Goal: Information Seeking & Learning: Learn about a topic

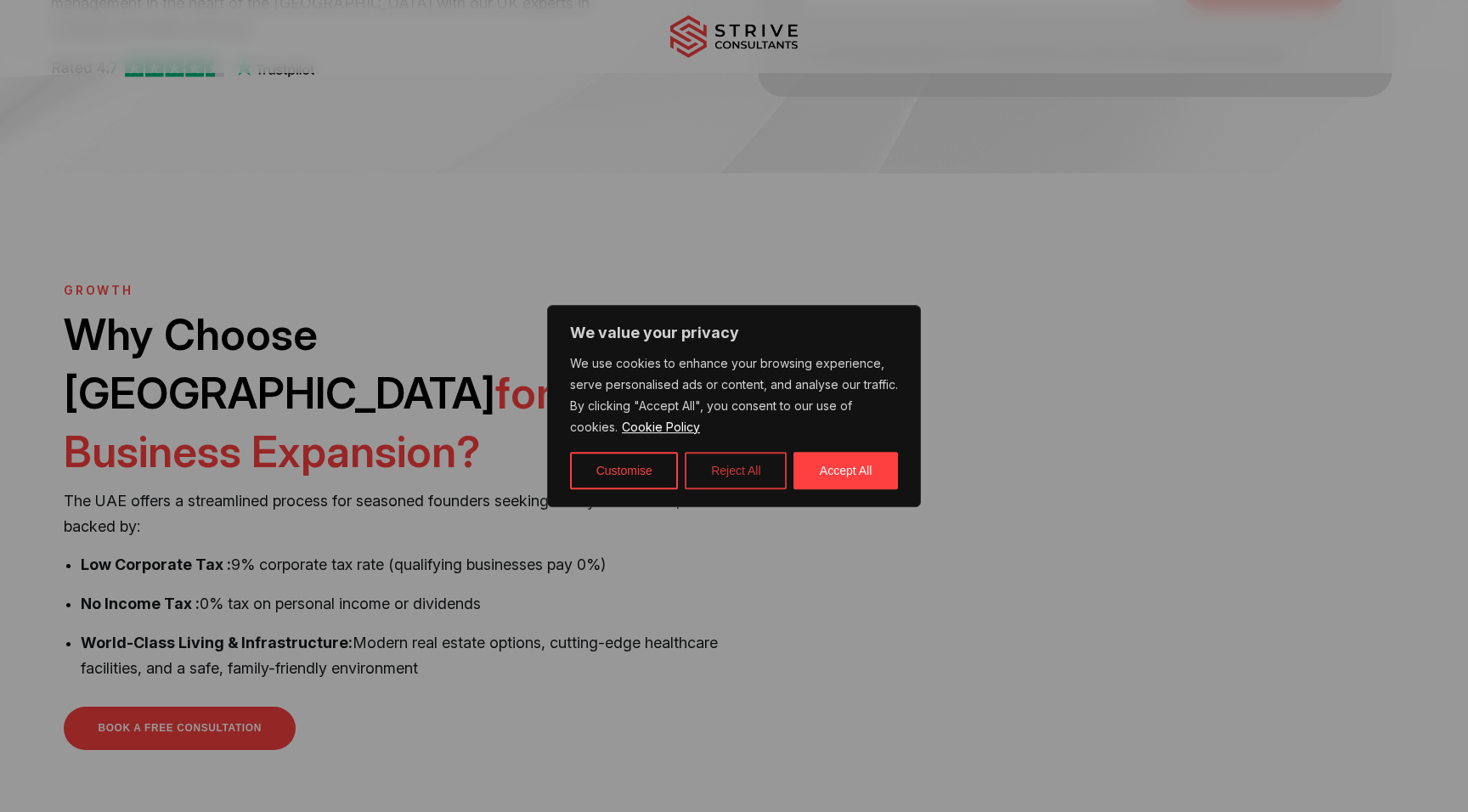
scroll to position [362, 0]
click at [754, 477] on button "Reject All" at bounding box center [735, 471] width 102 height 37
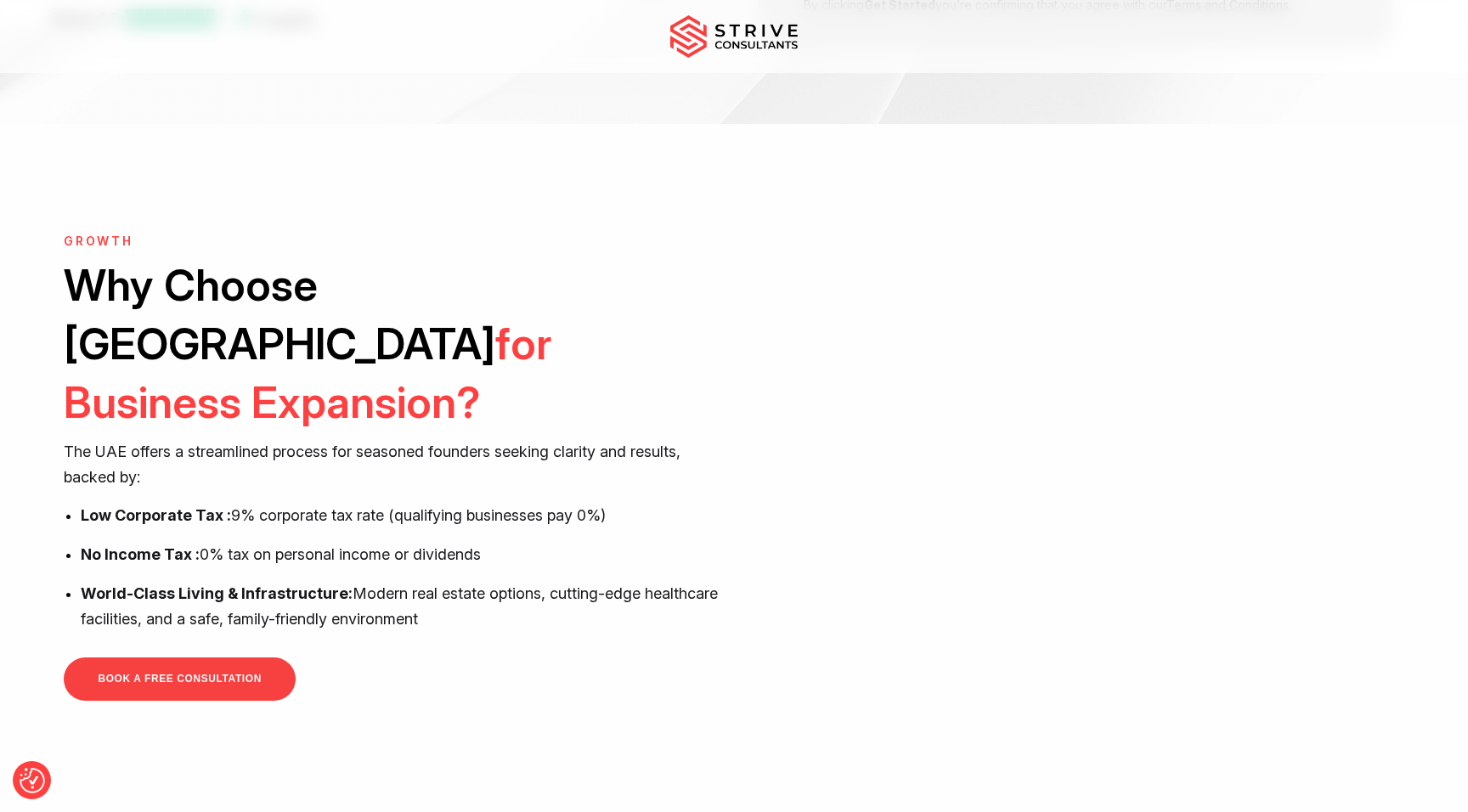
scroll to position [434, 0]
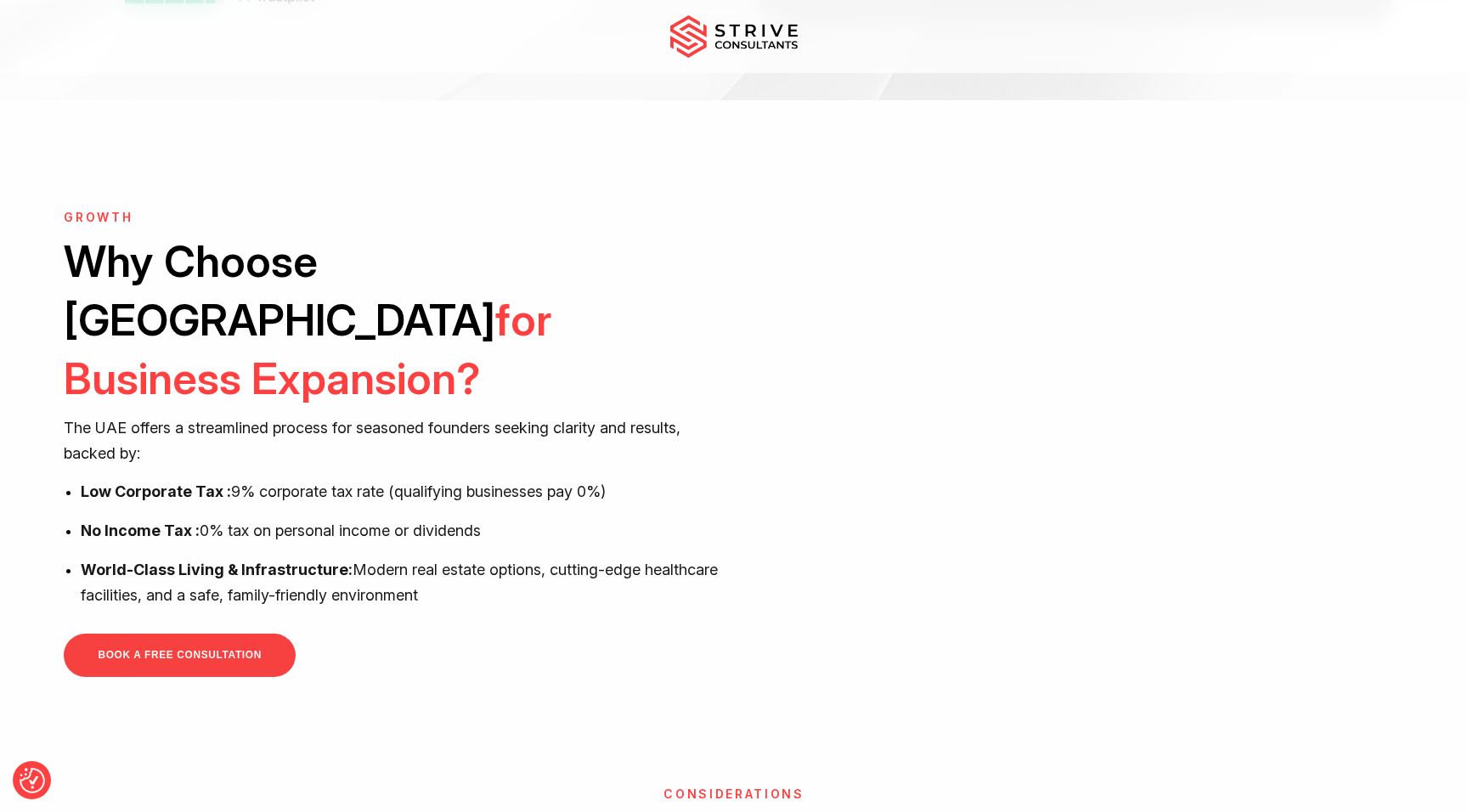
click at [436, 480] on p "Low Corporate Tax : 9% corporate tax rate (qualifying businesses pay 0%)" at bounding box center [401, 492] width 641 height 25
click at [497, 480] on p "Low Corporate Tax : 9% corporate tax rate (qualifying businesses pay 0%)" at bounding box center [401, 492] width 641 height 25
click at [506, 480] on p "Low Corporate Tax : 9% corporate tax rate (qualifying businesses pay 0%)" at bounding box center [401, 492] width 641 height 25
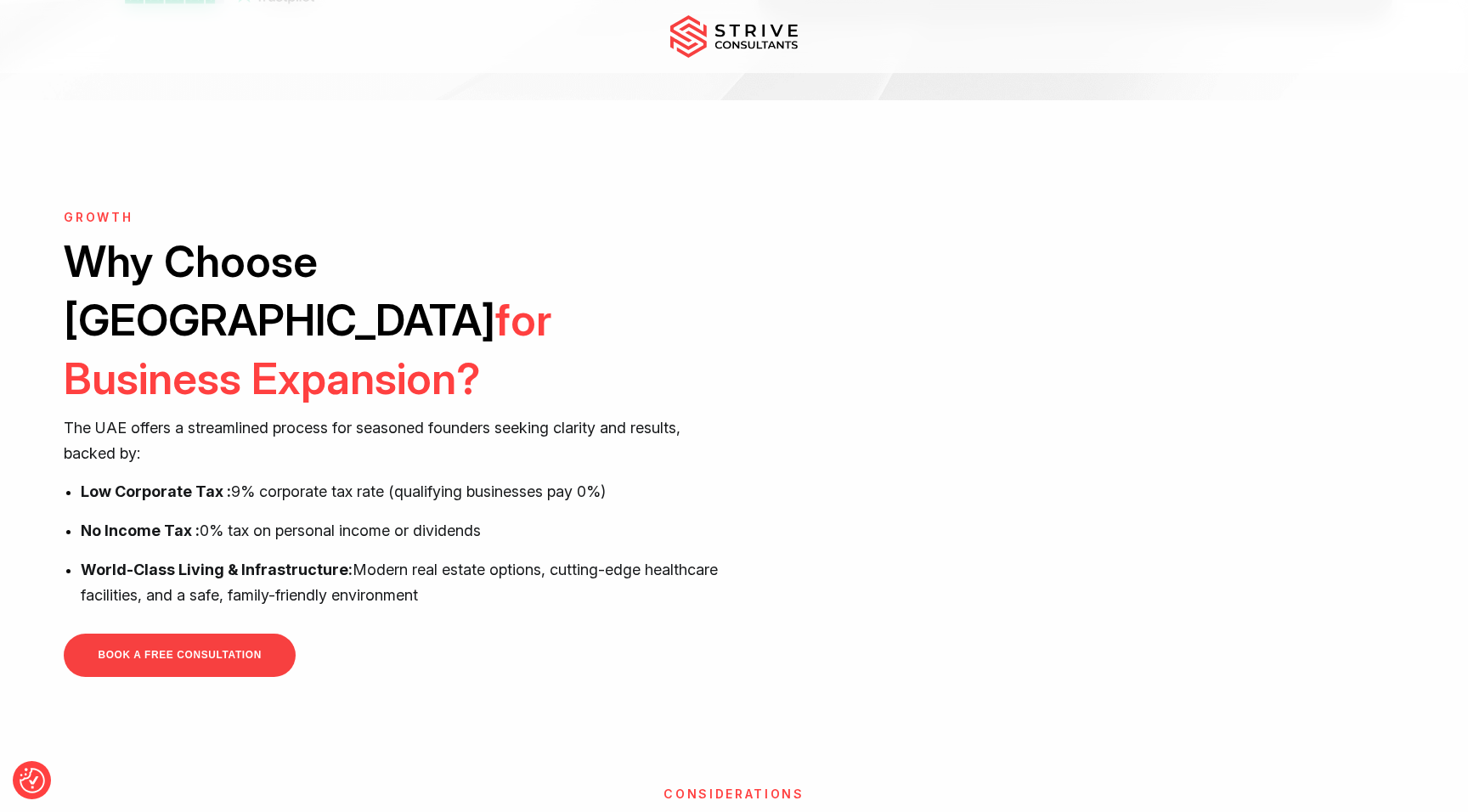
click at [506, 480] on p "Low Corporate Tax : 9% corporate tax rate (qualifying businesses pay 0%)" at bounding box center [401, 492] width 641 height 25
click at [512, 480] on p "Low Corporate Tax : 9% corporate tax rate (qualifying businesses pay 0%)" at bounding box center [401, 492] width 641 height 25
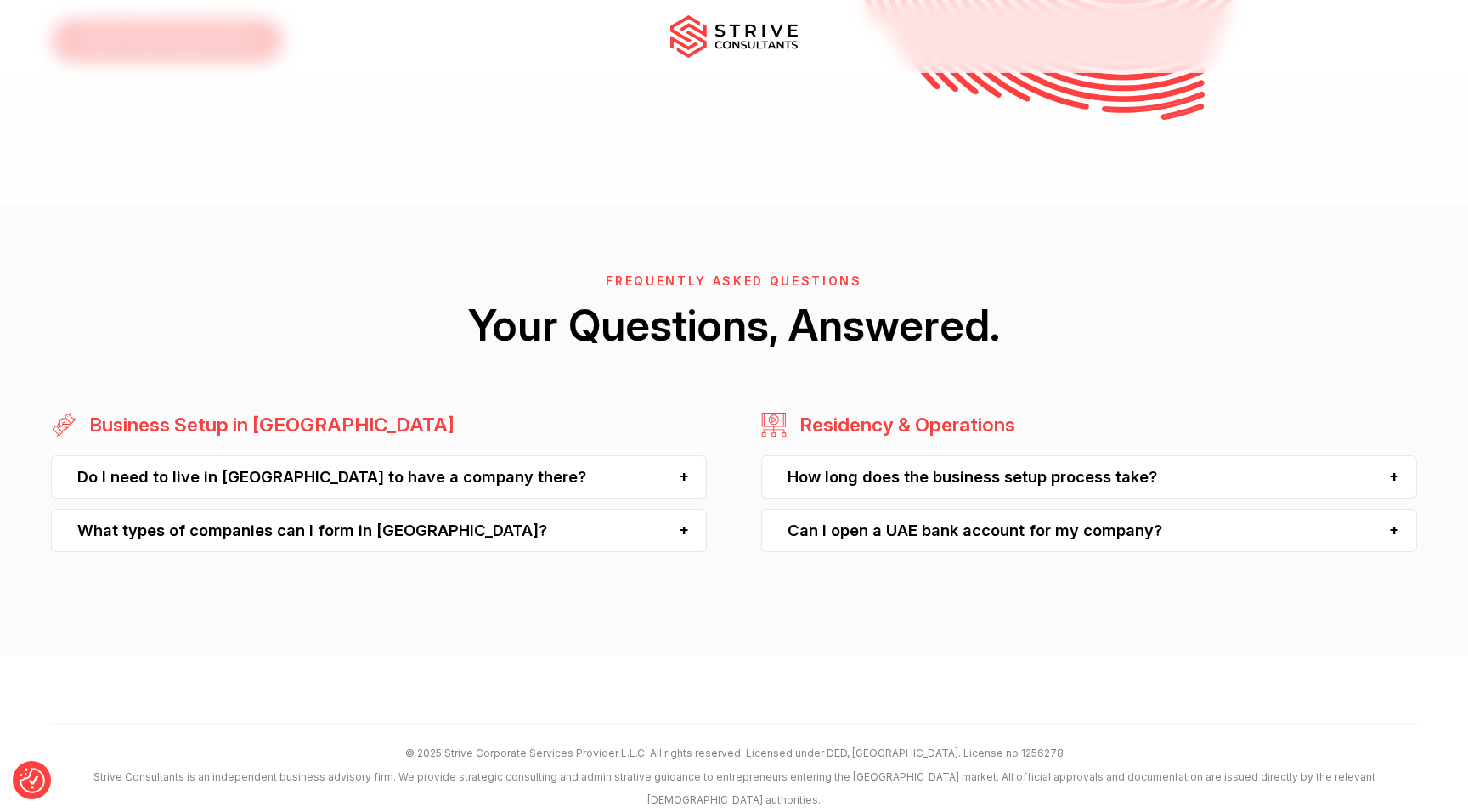
scroll to position [4351, 0]
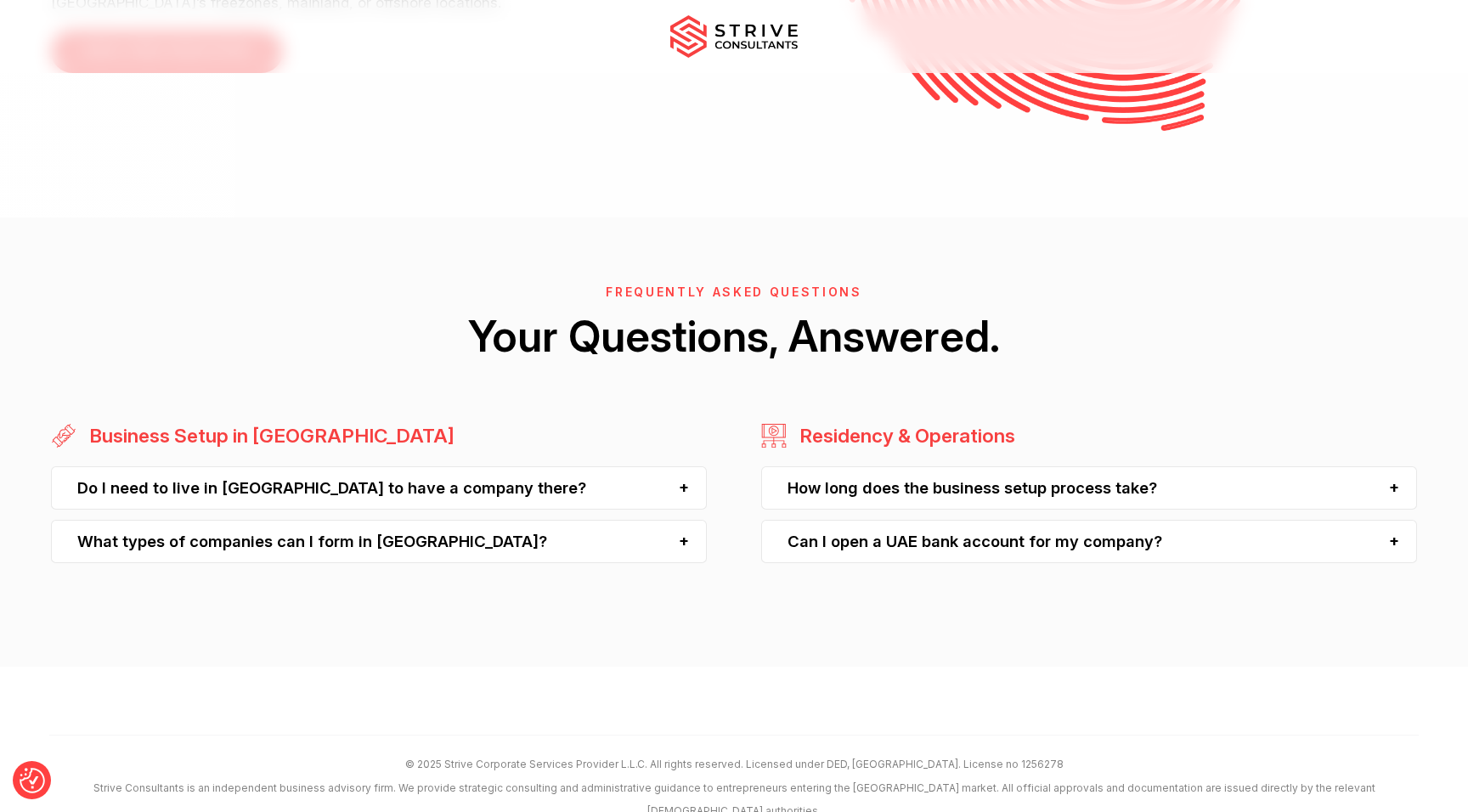
click at [489, 466] on div "Do I need to live in [GEOGRAPHIC_DATA] to have a company there?" at bounding box center [378, 488] width 655 height 43
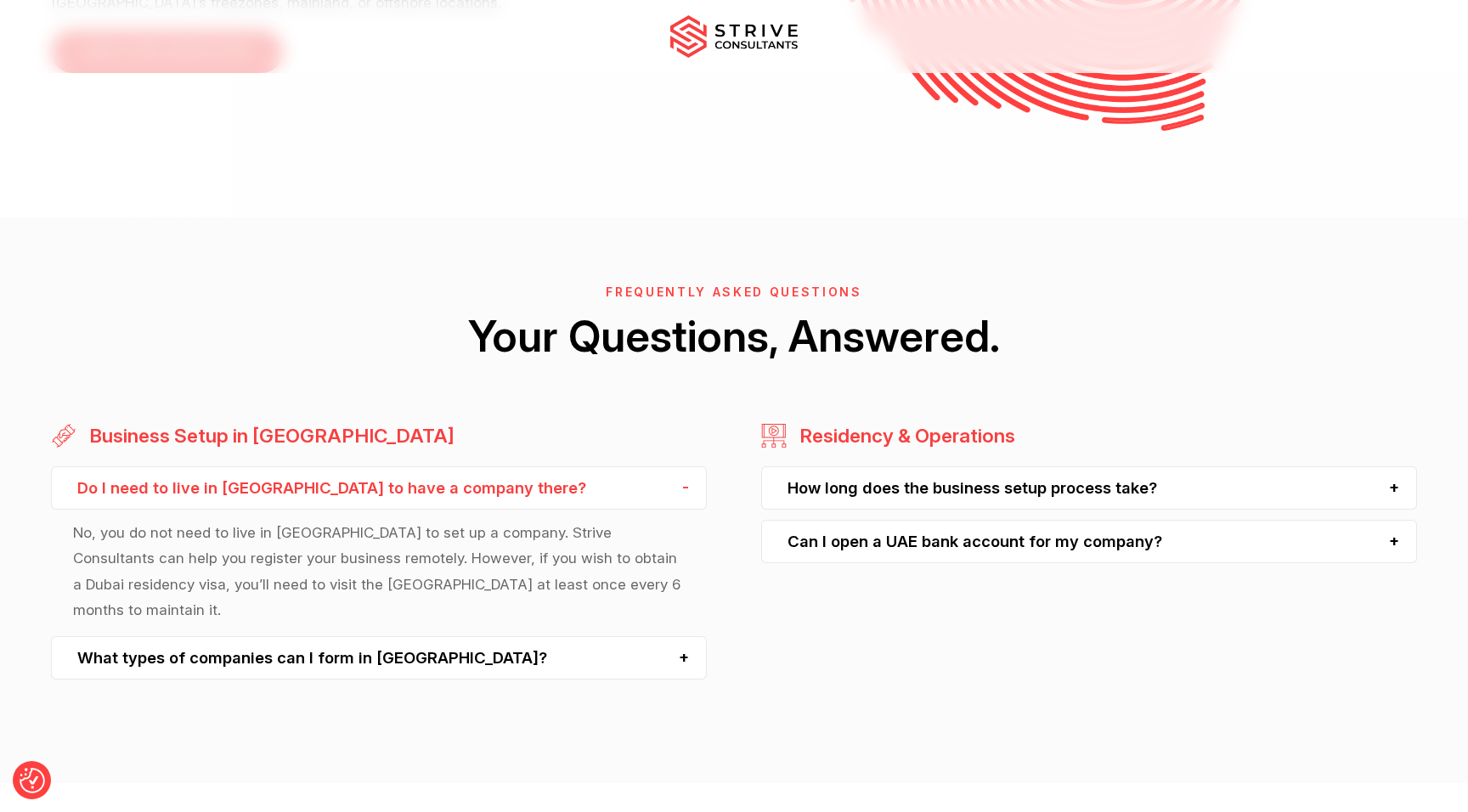
click at [360, 520] on p "No, you do not need to live in [GEOGRAPHIC_DATA] to set up a company. Strive Co…" at bounding box center [378, 571] width 611 height 103
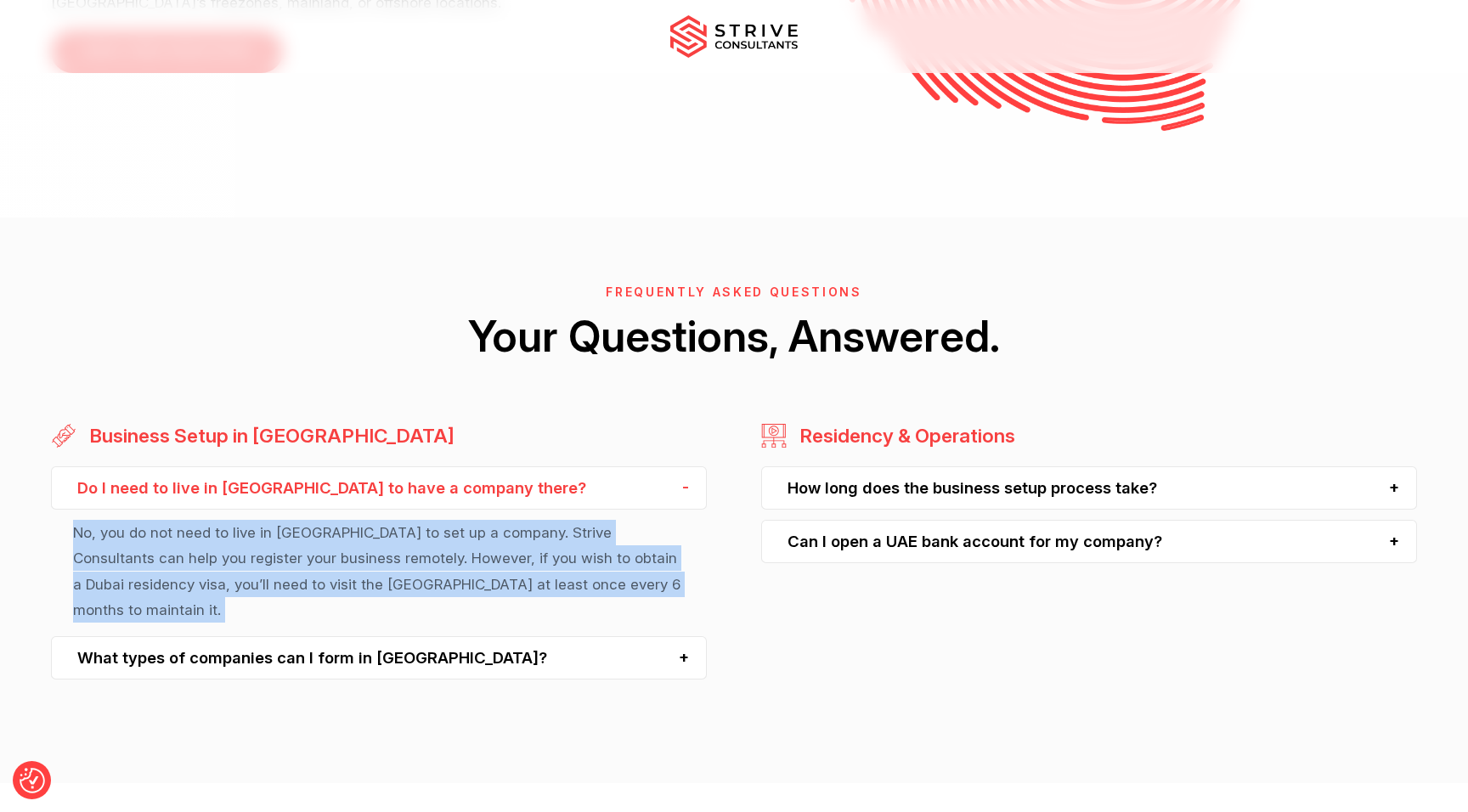
click at [354, 520] on p "No, you do not need to live in [GEOGRAPHIC_DATA] to set up a company. Strive Co…" at bounding box center [378, 571] width 611 height 103
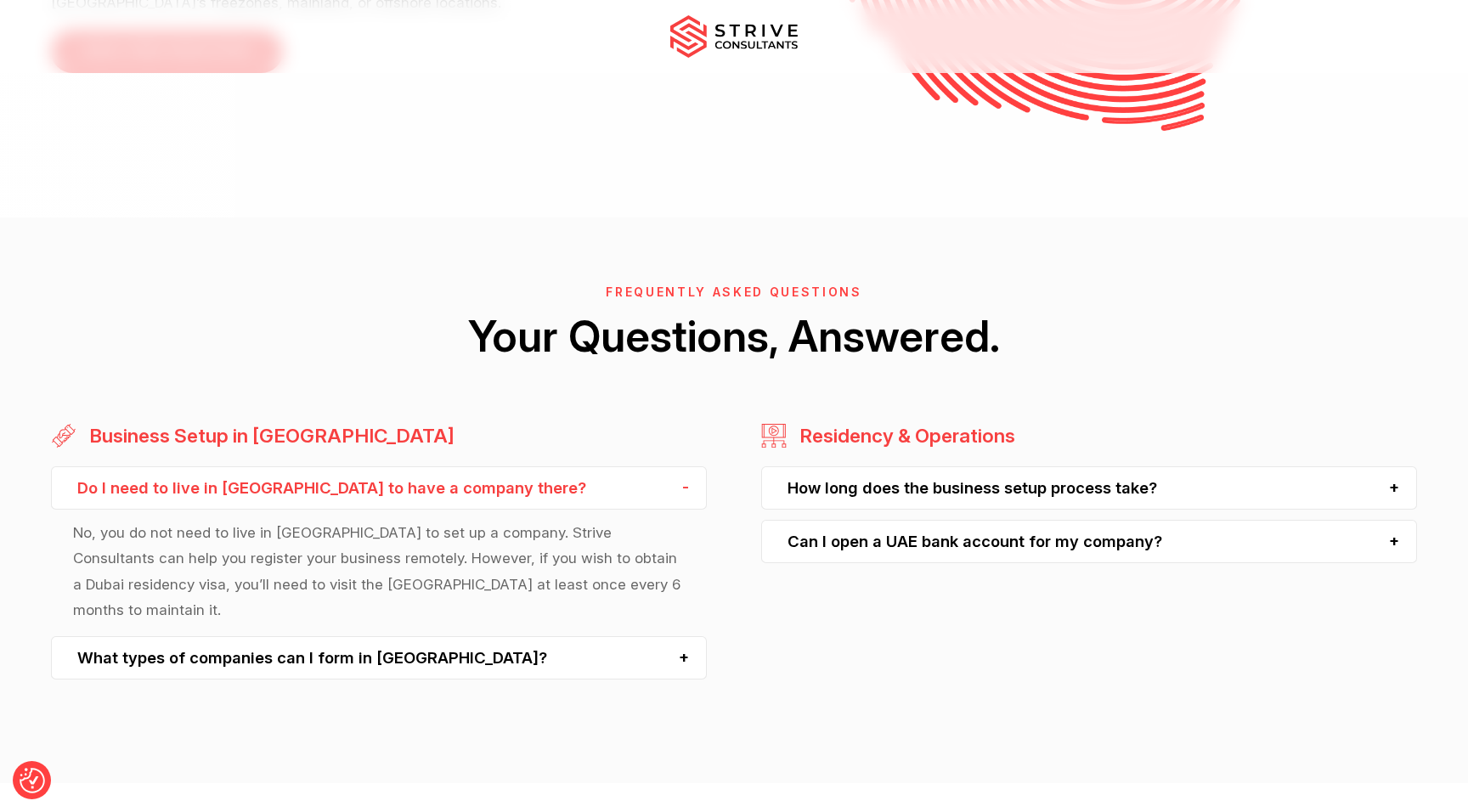
click at [353, 520] on p "No, you do not need to live in [GEOGRAPHIC_DATA] to set up a company. Strive Co…" at bounding box center [378, 571] width 611 height 103
click at [416, 520] on p "No, you do not need to live in [GEOGRAPHIC_DATA] to set up a company. Strive Co…" at bounding box center [378, 571] width 611 height 103
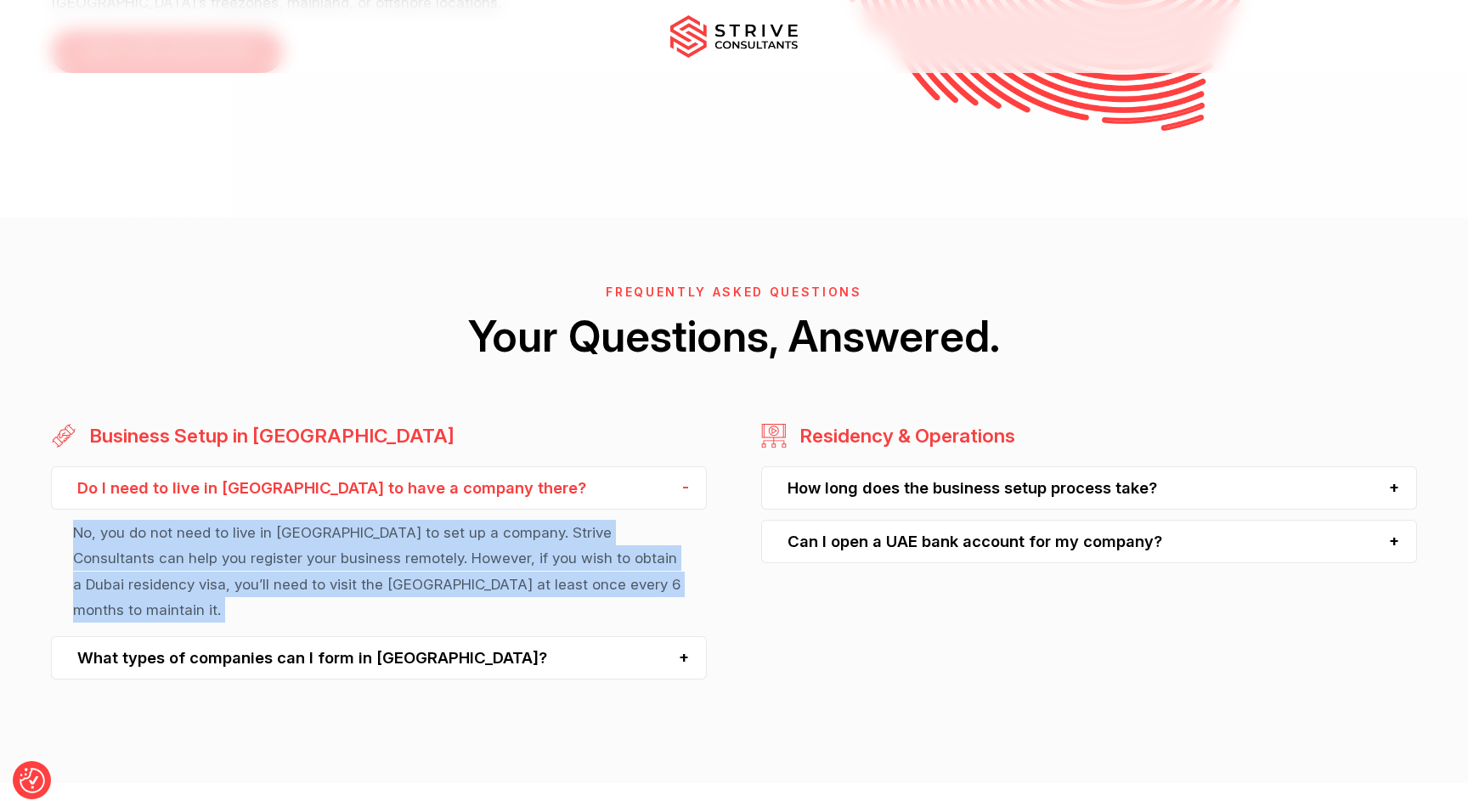
click at [420, 520] on p "No, you do not need to live in [GEOGRAPHIC_DATA] to set up a company. Strive Co…" at bounding box center [378, 571] width 611 height 103
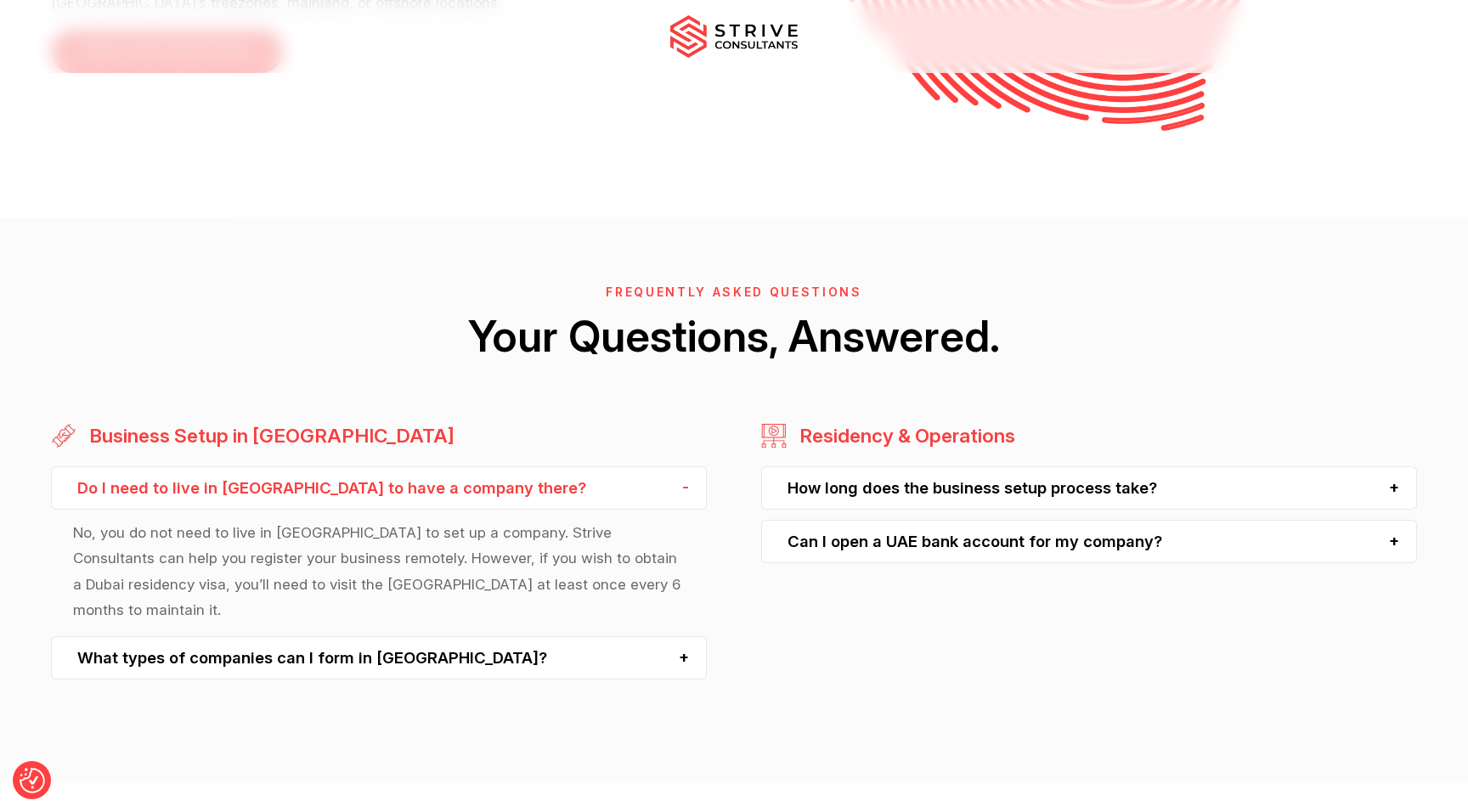
click at [420, 520] on p "No, you do not need to live in [GEOGRAPHIC_DATA] to set up a company. Strive Co…" at bounding box center [378, 571] width 611 height 103
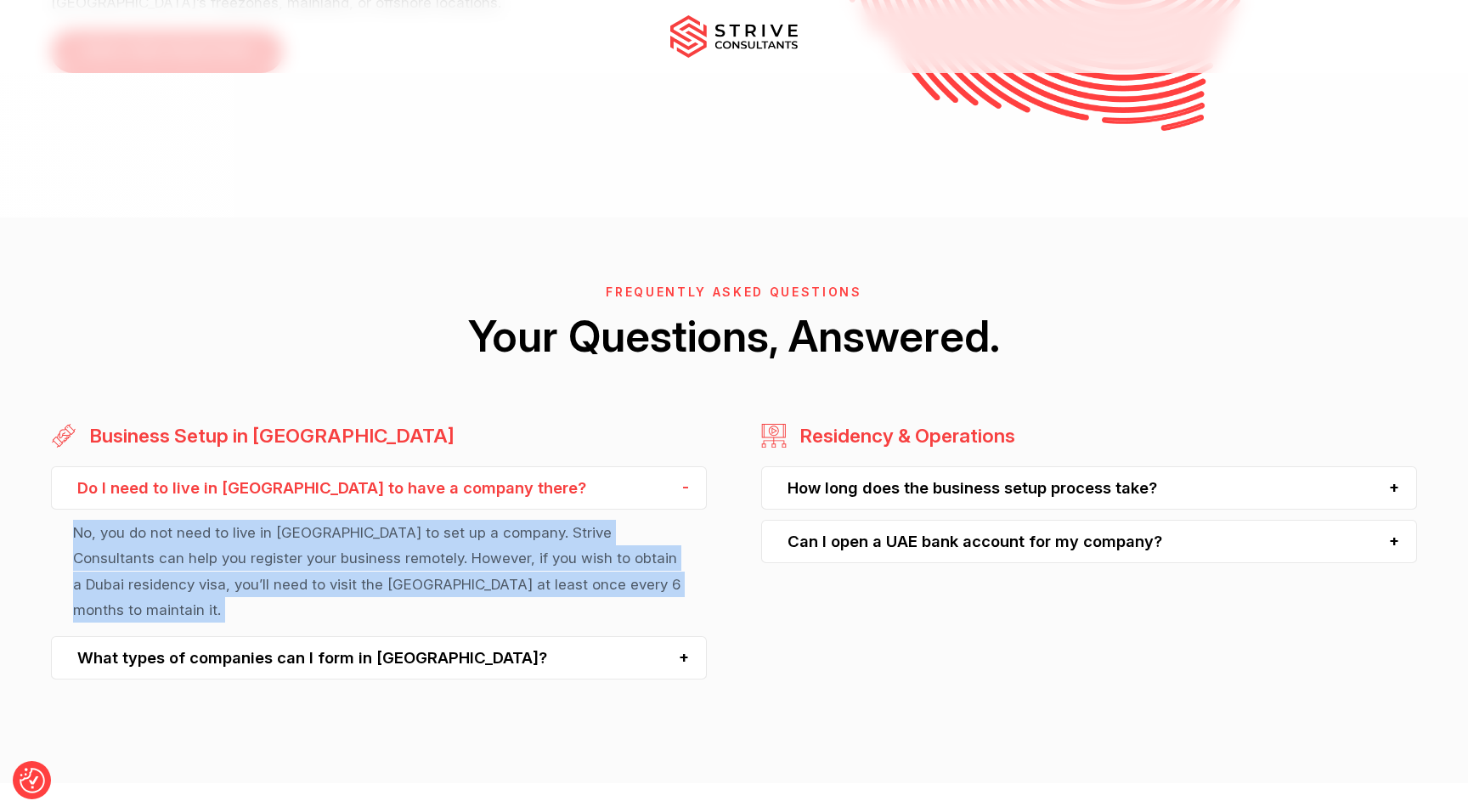
click at [441, 520] on p "No, you do not need to live in [GEOGRAPHIC_DATA] to set up a company. Strive Co…" at bounding box center [378, 571] width 611 height 103
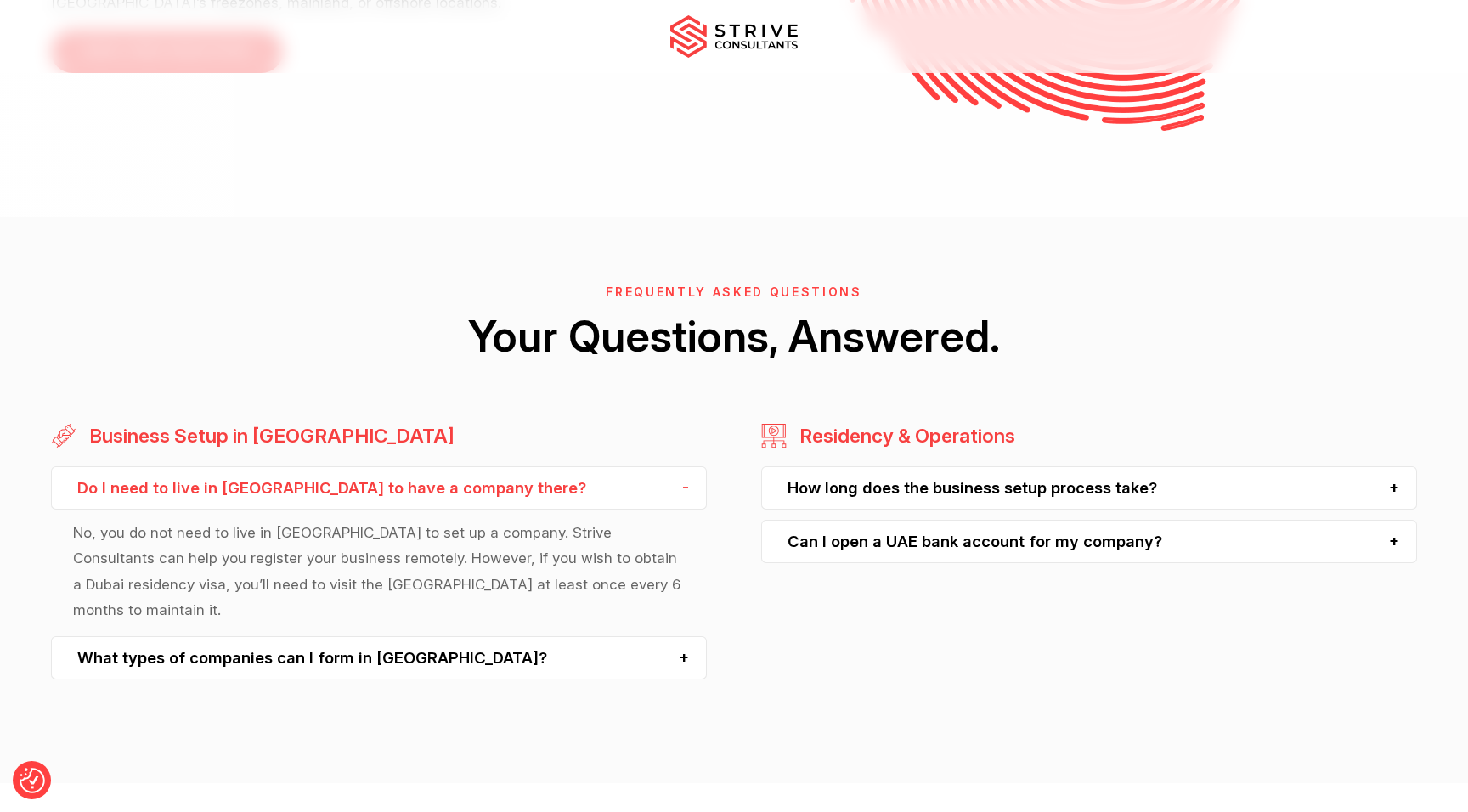
click at [431, 636] on div "What types of companies can I form in [GEOGRAPHIC_DATA]?" at bounding box center [378, 657] width 655 height 43
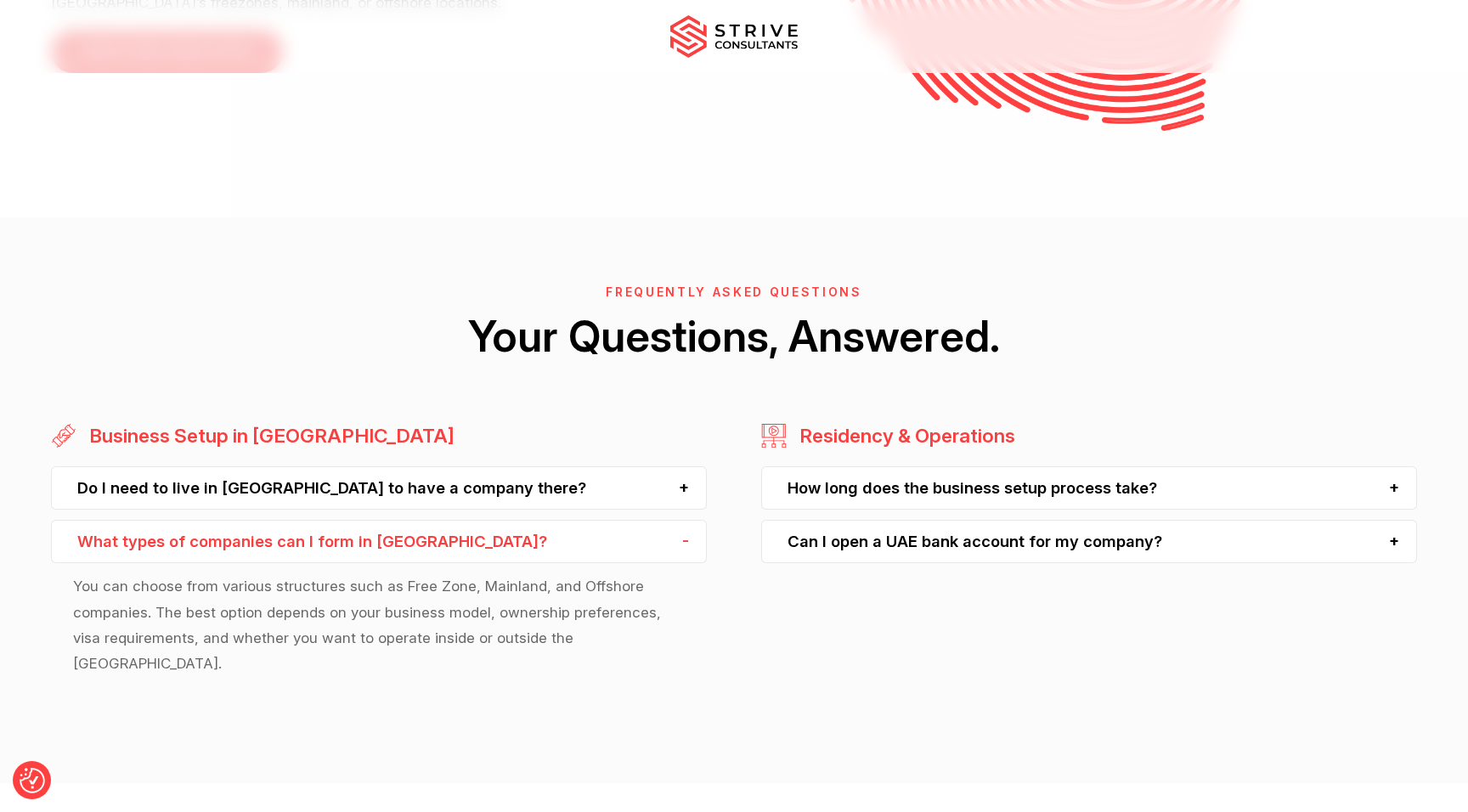
click at [377, 573] on p "You can choose from various structures such as Free Zone, Mainland, and Offshor…" at bounding box center [378, 625] width 611 height 103
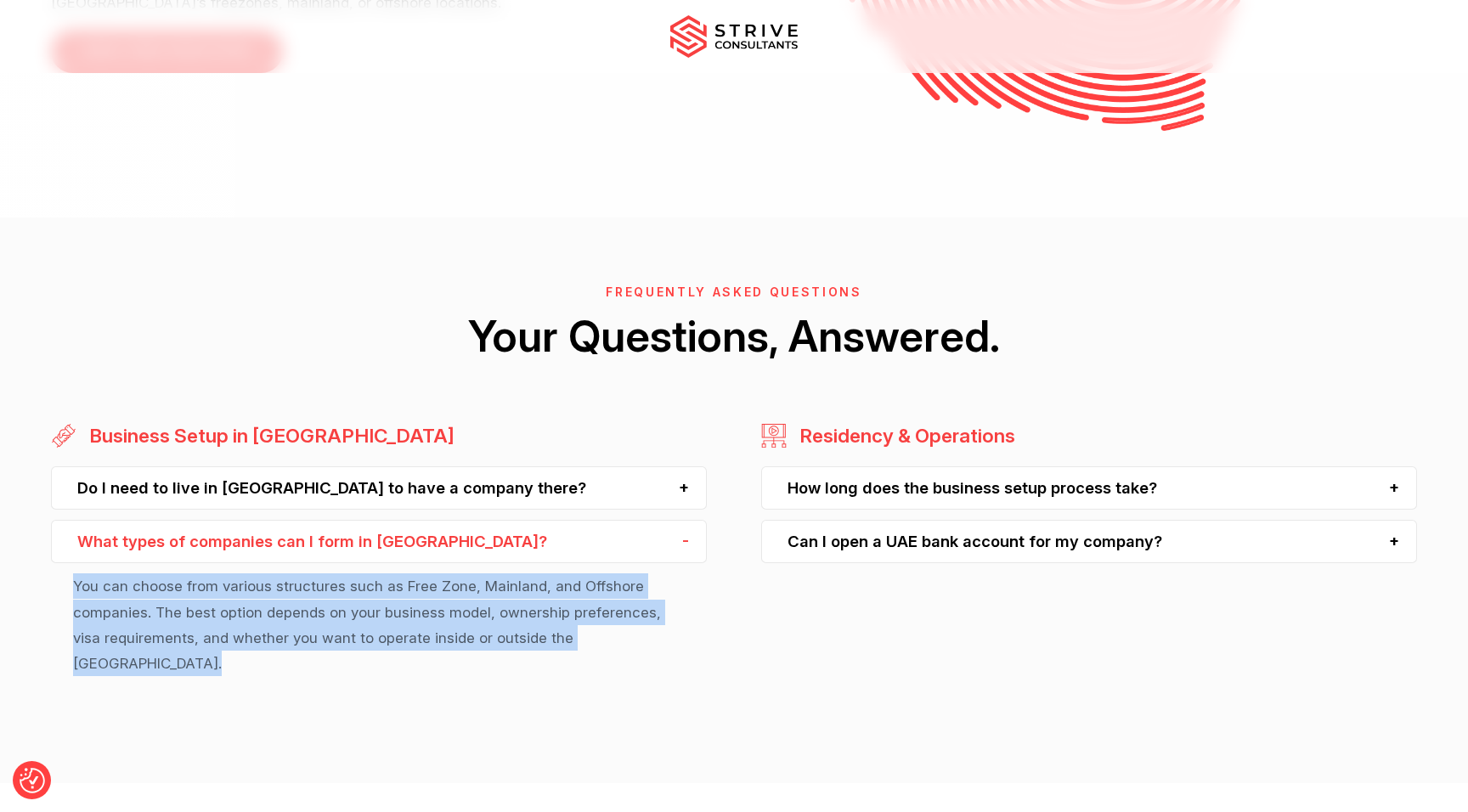
click at [473, 573] on p "You can choose from various structures such as Free Zone, Mainland, and Offshor…" at bounding box center [378, 625] width 611 height 103
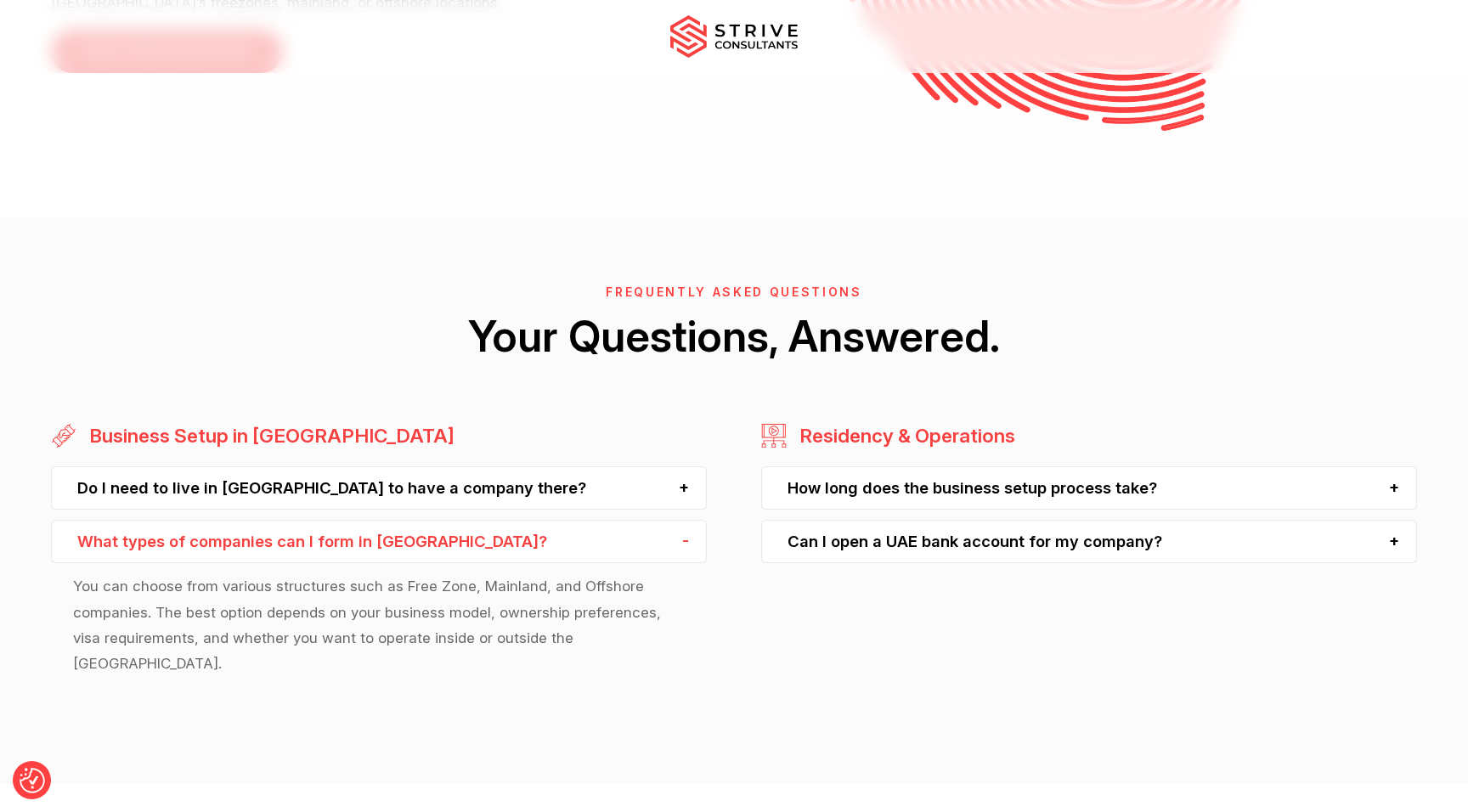
click at [878, 466] on div "How long does the business setup process take?" at bounding box center [1089, 488] width 655 height 43
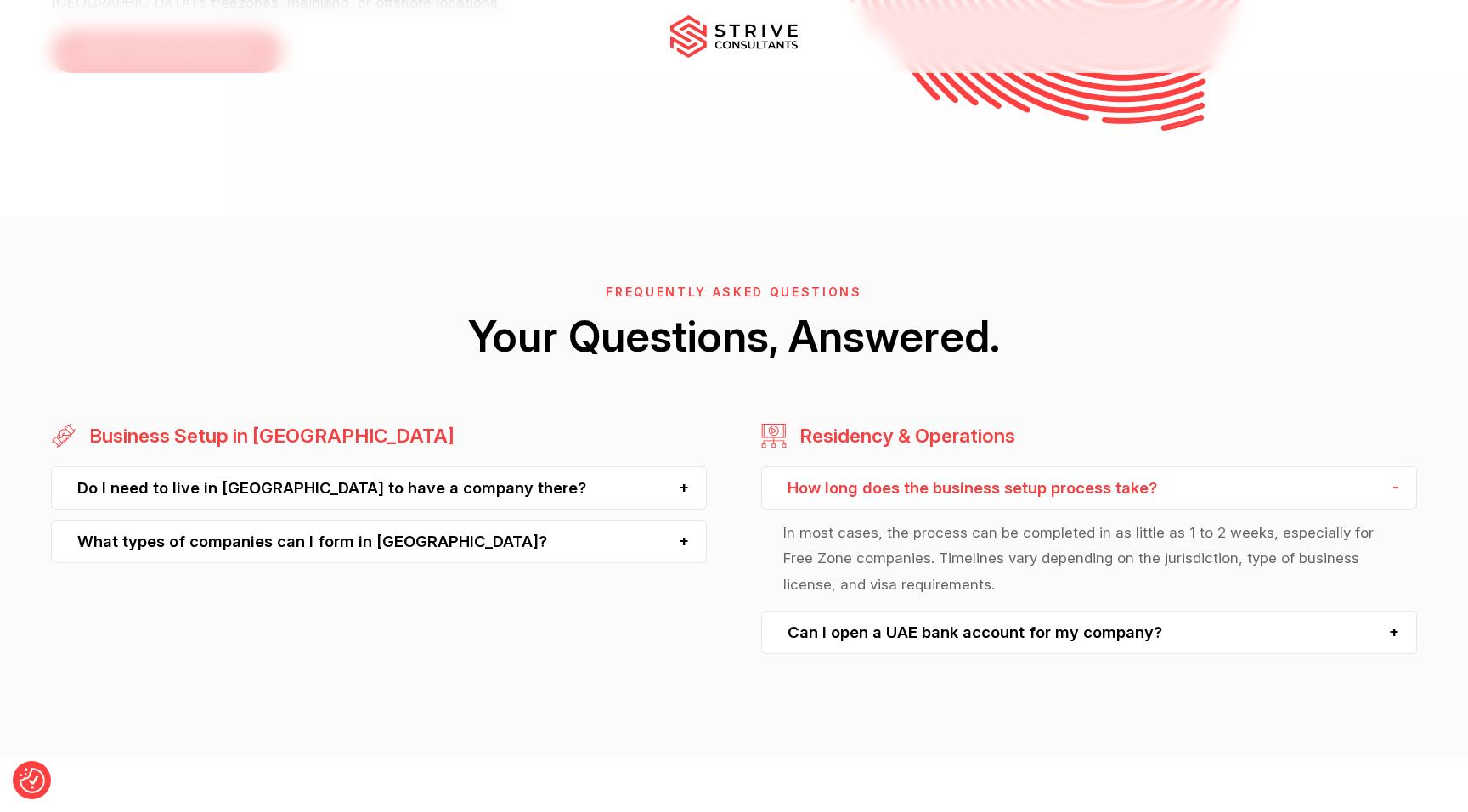
click at [926, 520] on p "In most cases, the process can be completed in as little as 1 to 2 weeks, espec…" at bounding box center [1089, 558] width 611 height 78
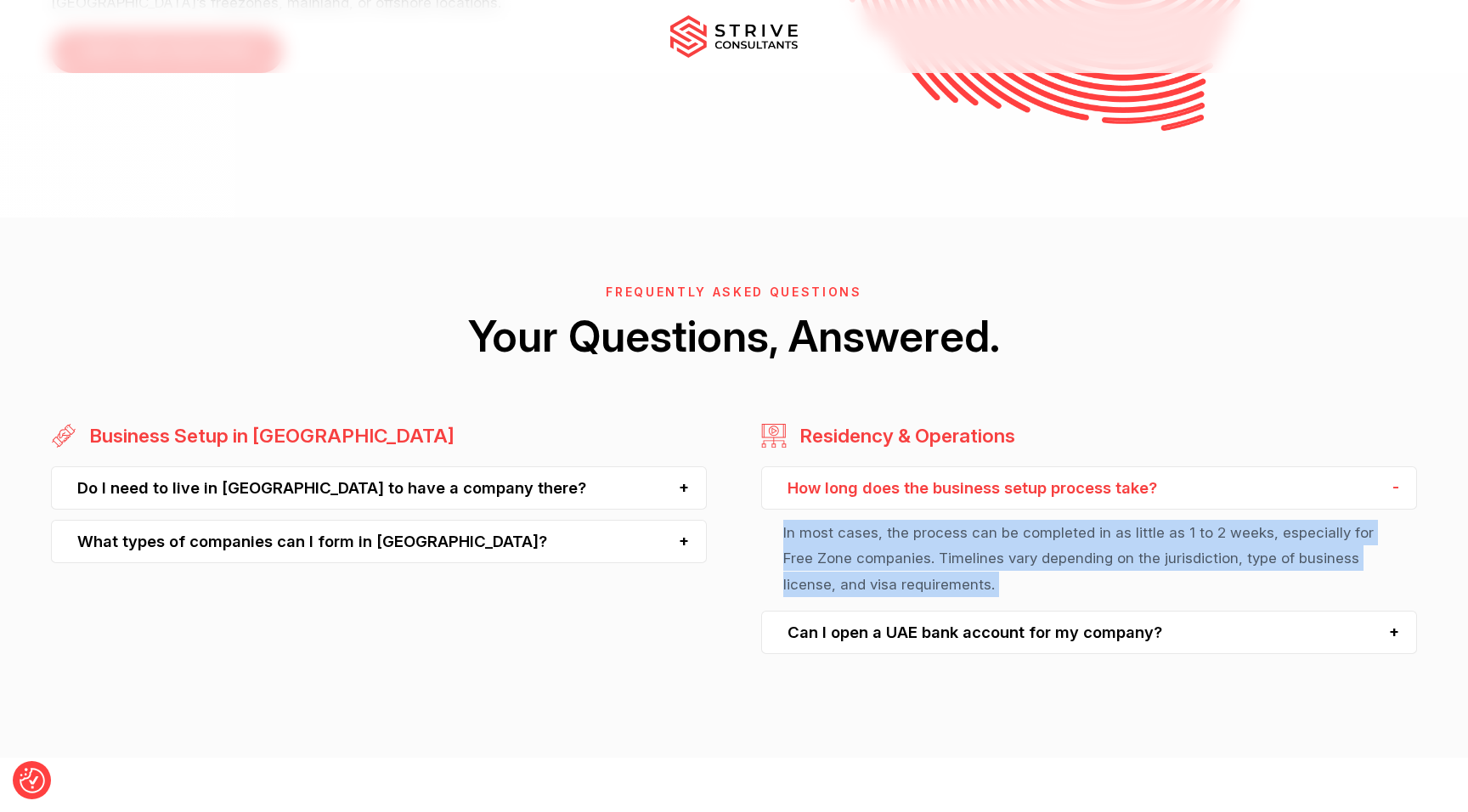
click at [942, 520] on p "In most cases, the process can be completed in as little as 1 to 2 weeks, espec…" at bounding box center [1089, 558] width 611 height 78
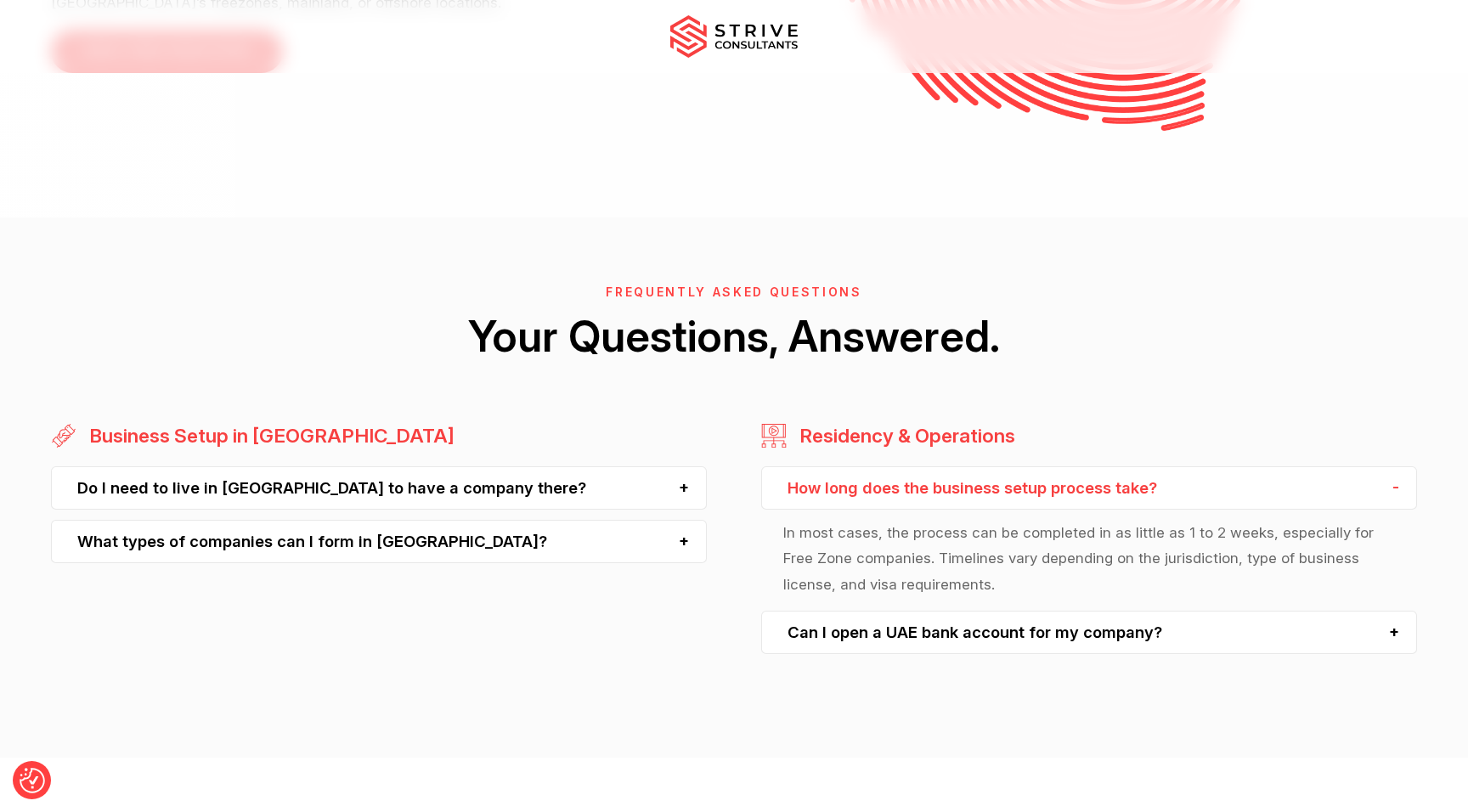
click at [942, 520] on p "In most cases, the process can be completed in as little as 1 to 2 weeks, espec…" at bounding box center [1089, 558] width 611 height 78
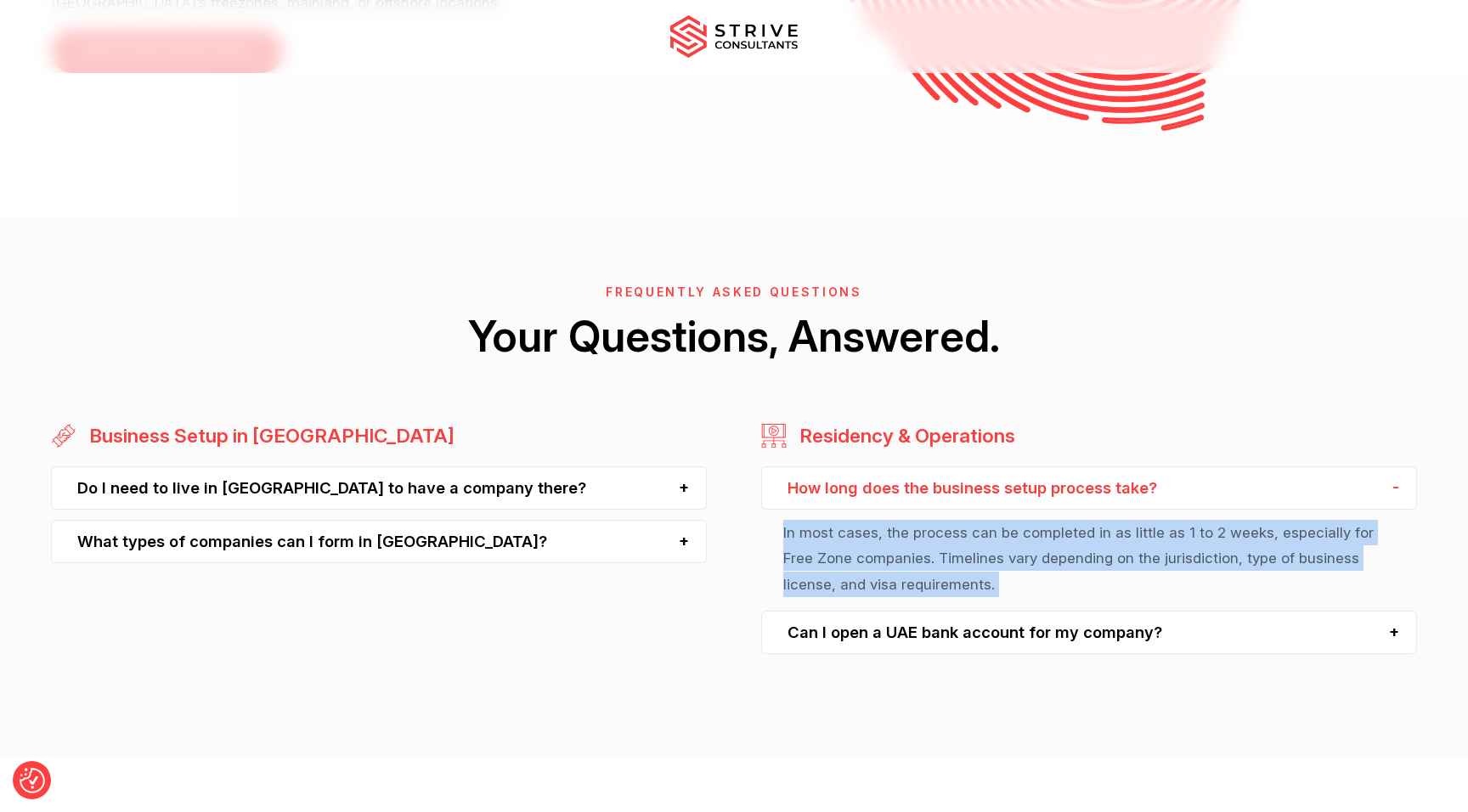
click at [959, 520] on p "In most cases, the process can be completed in as little as 1 to 2 weeks, espec…" at bounding box center [1089, 558] width 611 height 78
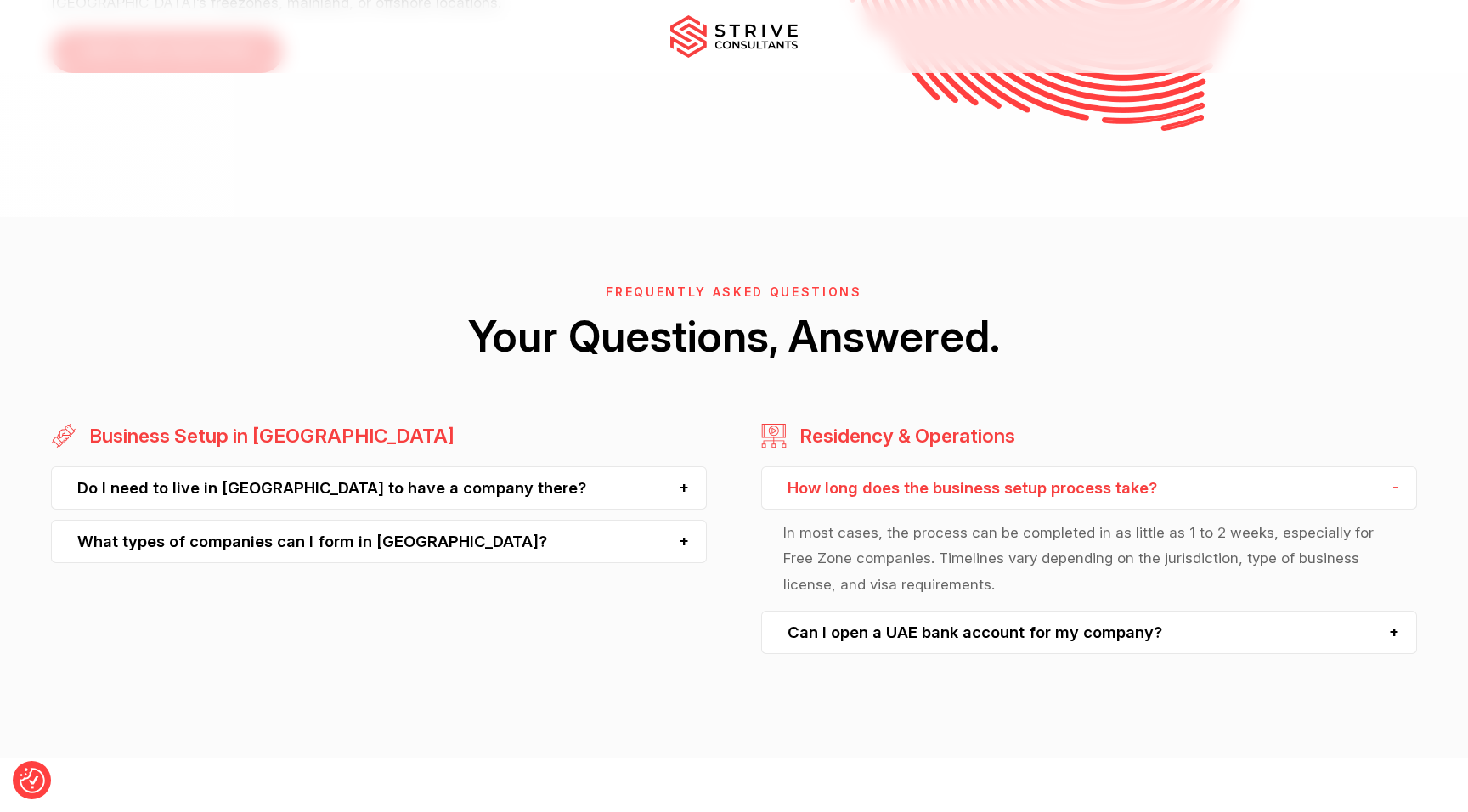
click at [959, 520] on p "In most cases, the process can be completed in as little as 1 to 2 weeks, espec…" at bounding box center [1089, 558] width 611 height 78
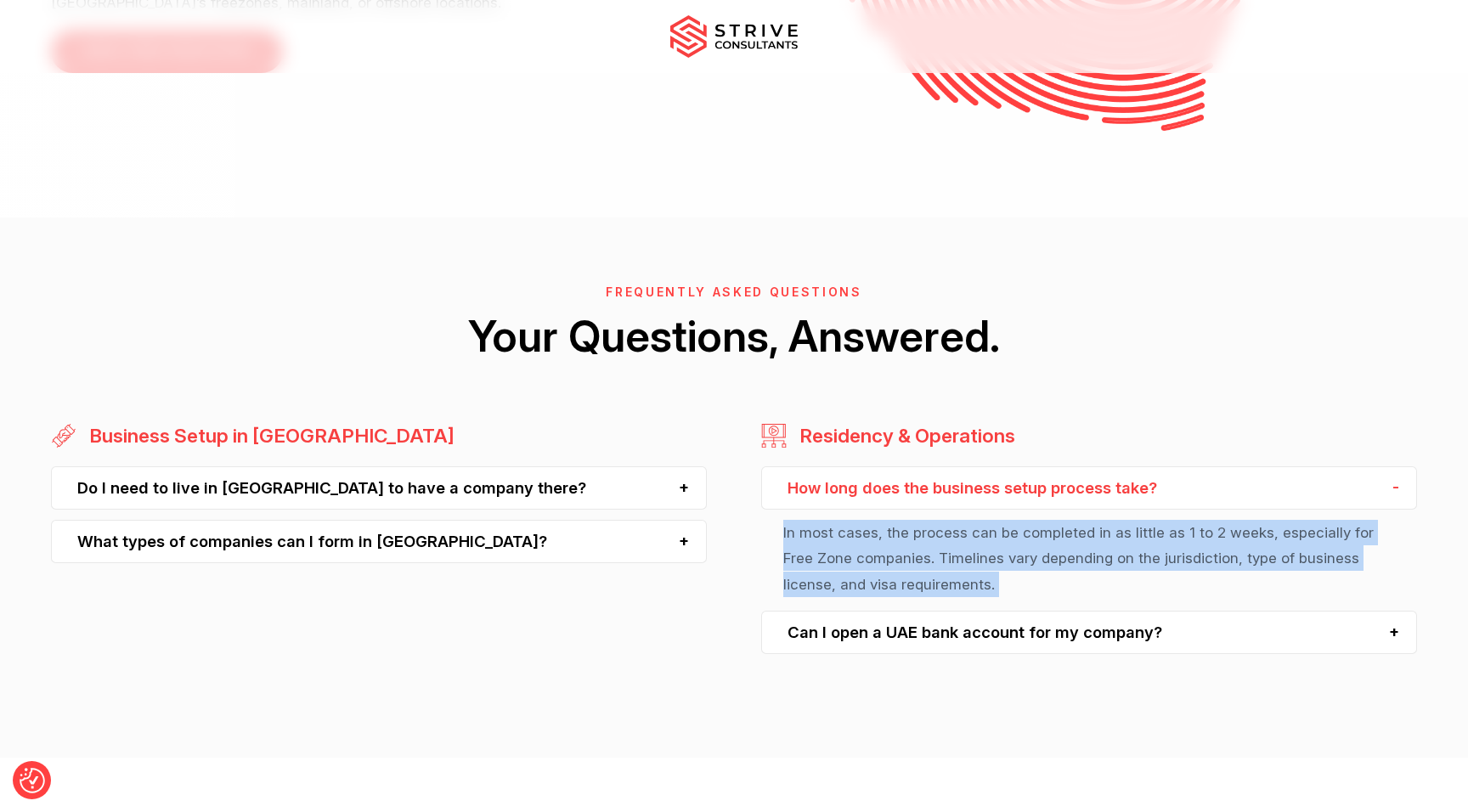
click at [979, 520] on p "In most cases, the process can be completed in as little as 1 to 2 weeks, espec…" at bounding box center [1089, 558] width 611 height 78
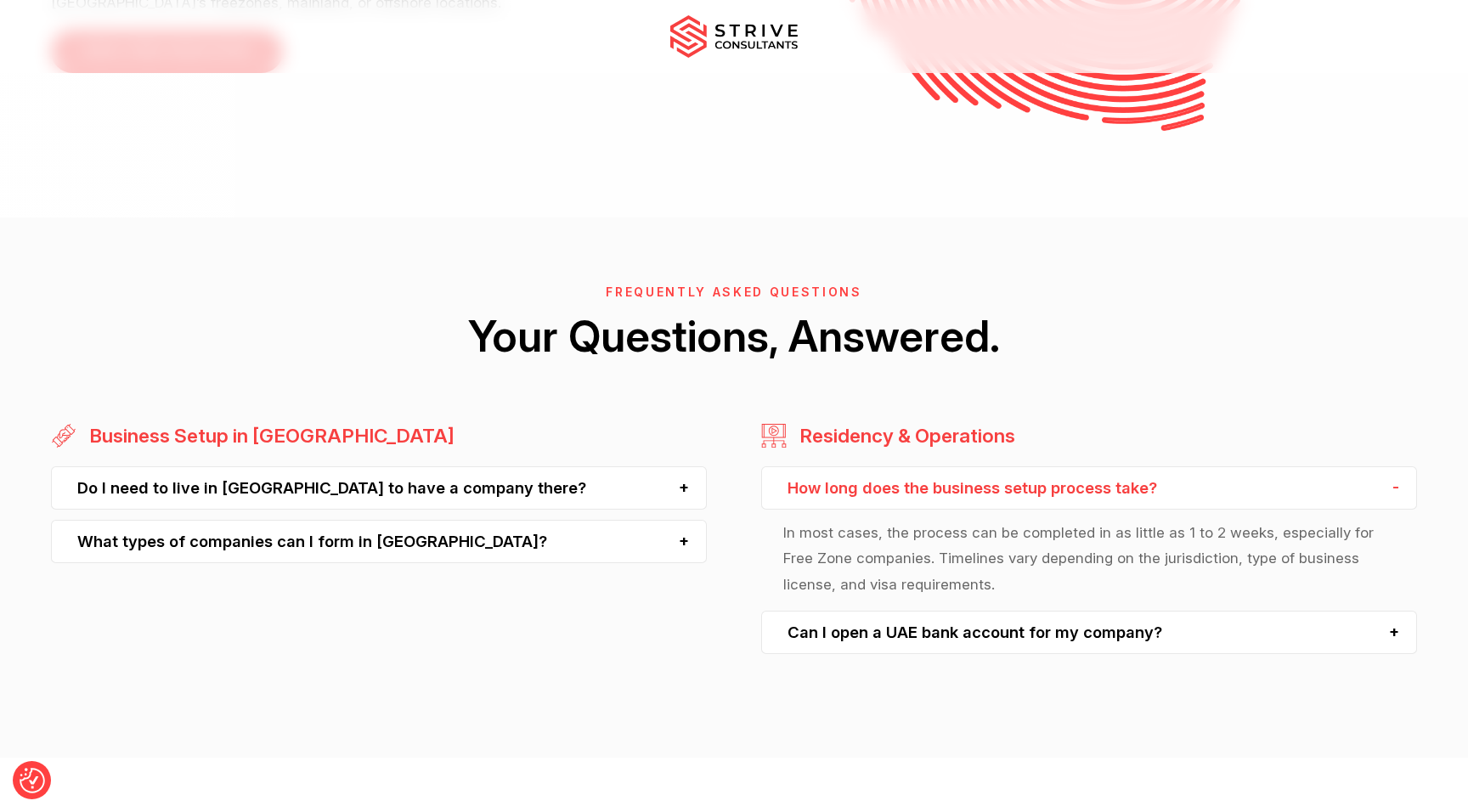
click at [976, 611] on div "Can I open a UAE bank account for my company?" at bounding box center [1089, 632] width 655 height 43
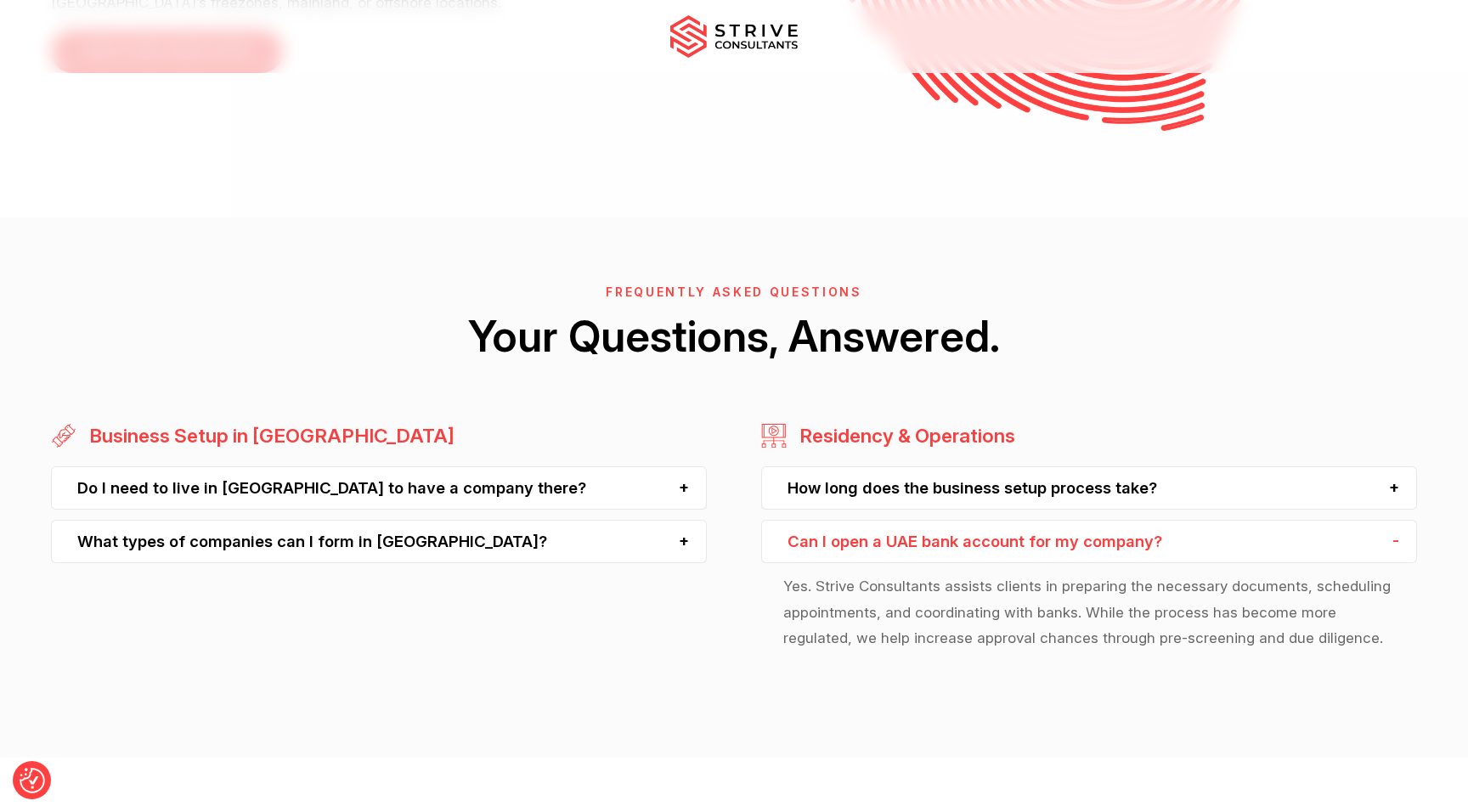
click at [959, 573] on p "Yes. Strive Consultants assists clients in preparing the necessary documents, s…" at bounding box center [1089, 612] width 611 height 78
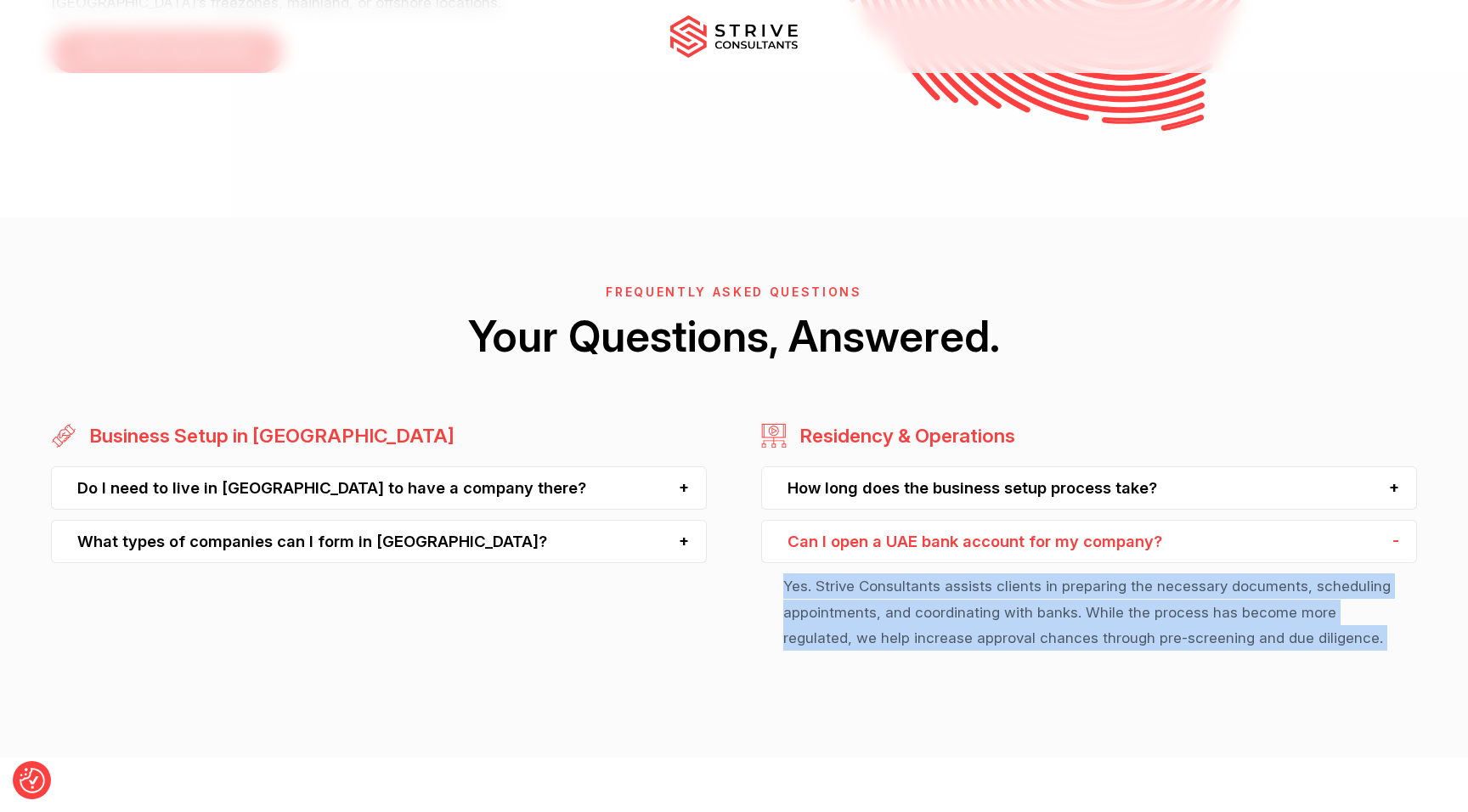
click at [728, 436] on div "Business Setup in [GEOGRAPHIC_DATA] Do I need to live in [GEOGRAPHIC_DATA] to h…" at bounding box center [734, 544] width 1468 height 242
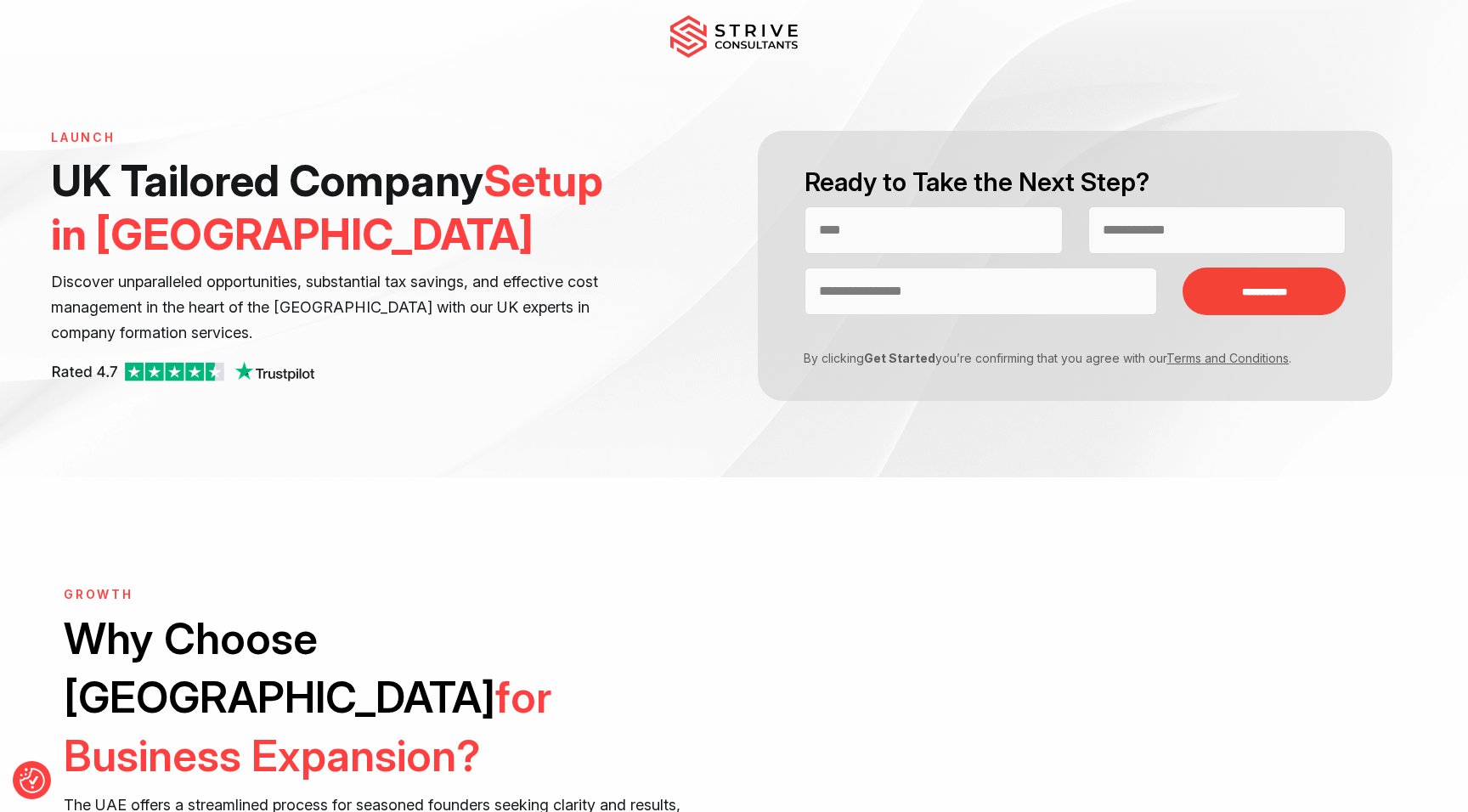
scroll to position [0, 0]
